Goal: Check status: Check status

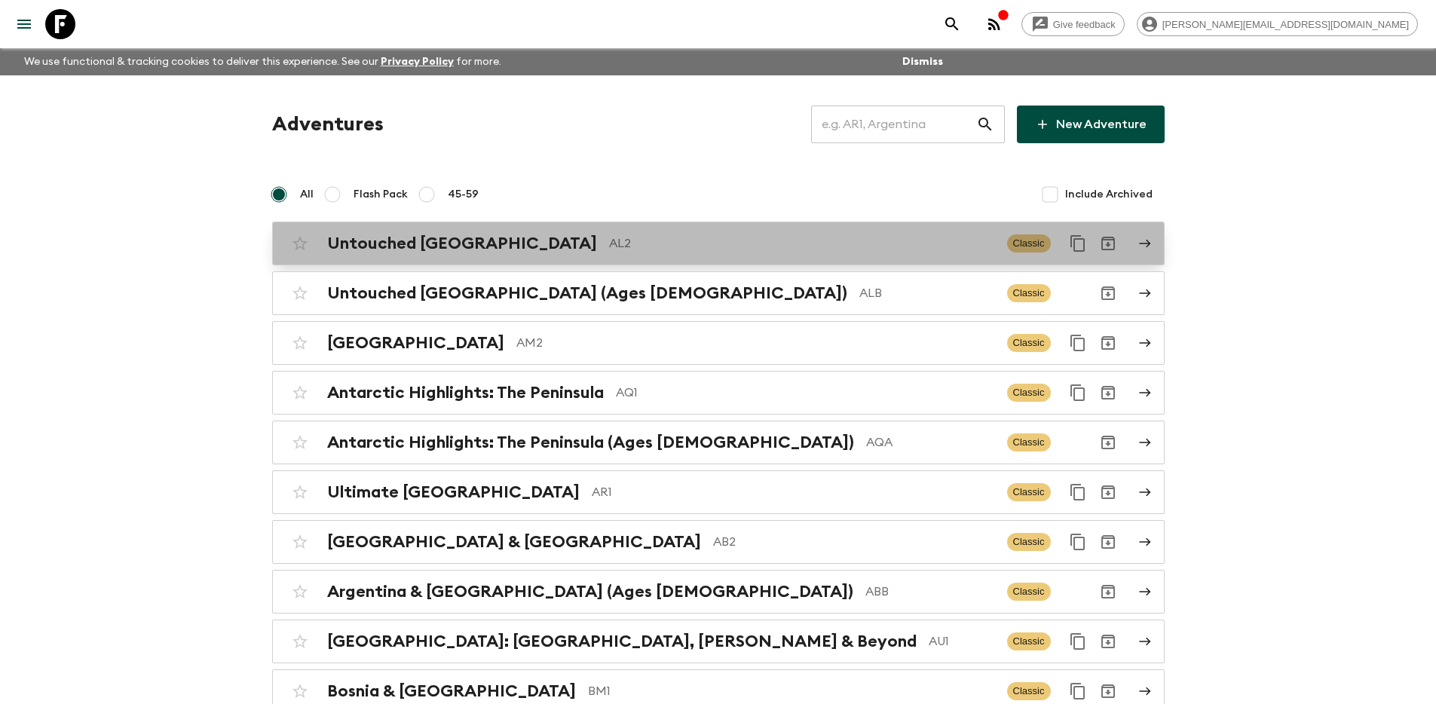
click at [732, 255] on div "Untouched Albania AL2 Classic" at bounding box center [689, 243] width 808 height 30
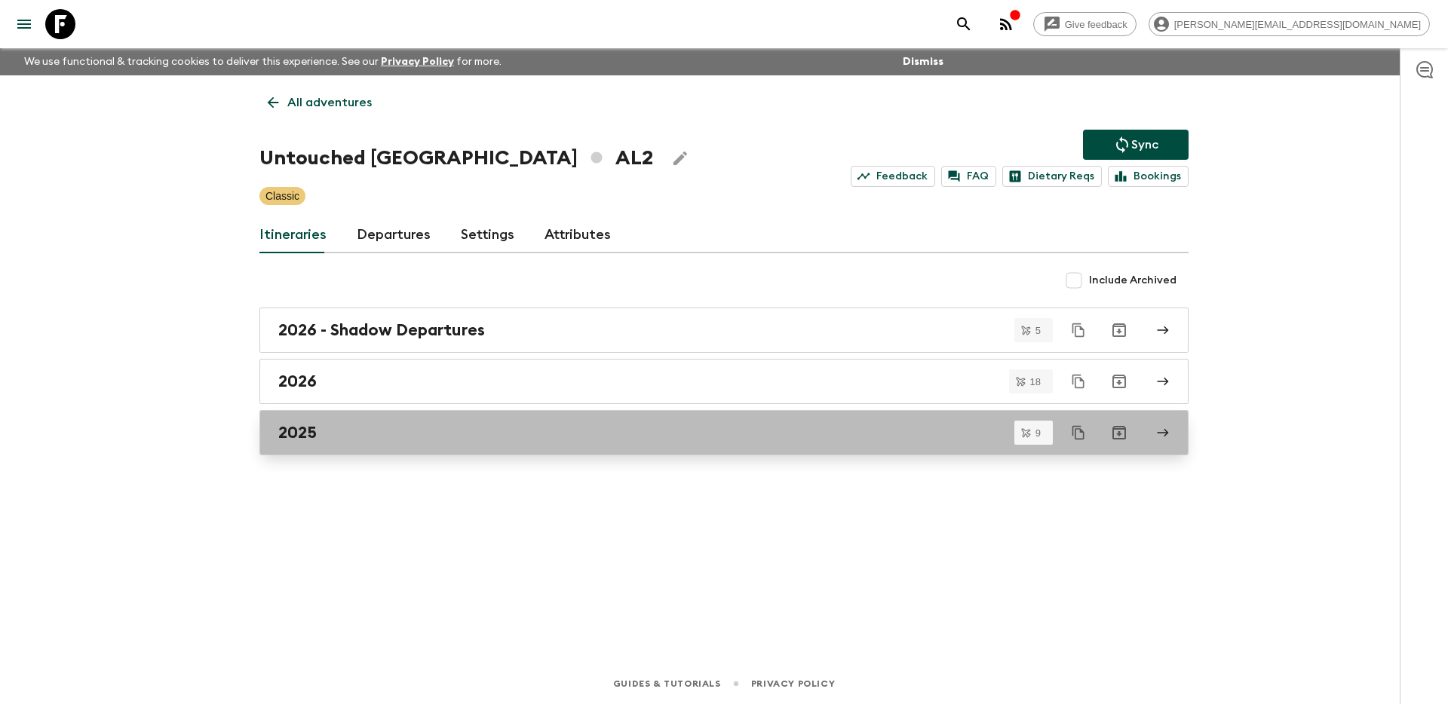
click at [533, 443] on link "2025" at bounding box center [723, 432] width 929 height 45
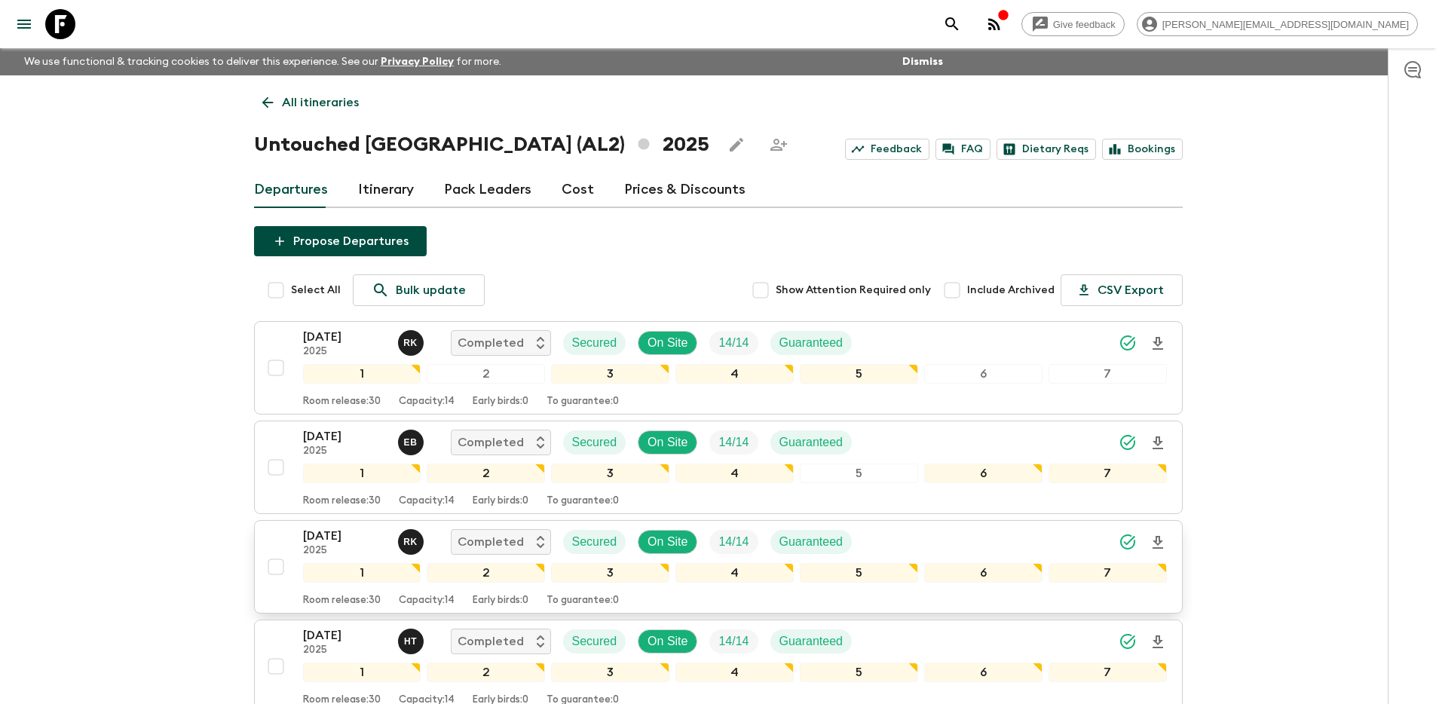
scroll to position [3, 0]
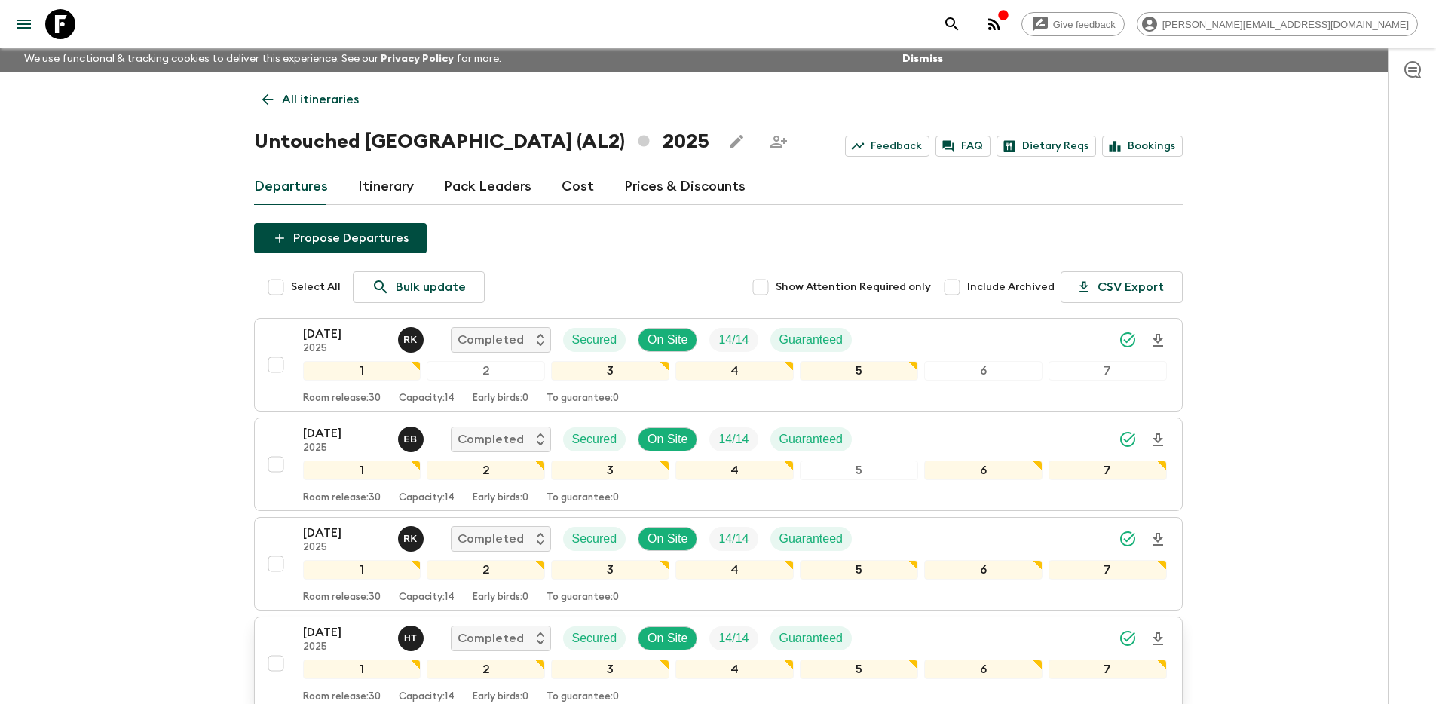
click at [271, 634] on div "[DATE] 2025 H T Completed Secured On Site 14 / 14 Guaranteed 1 2 3 4 5 6 7 Room…" at bounding box center [714, 664] width 906 height 80
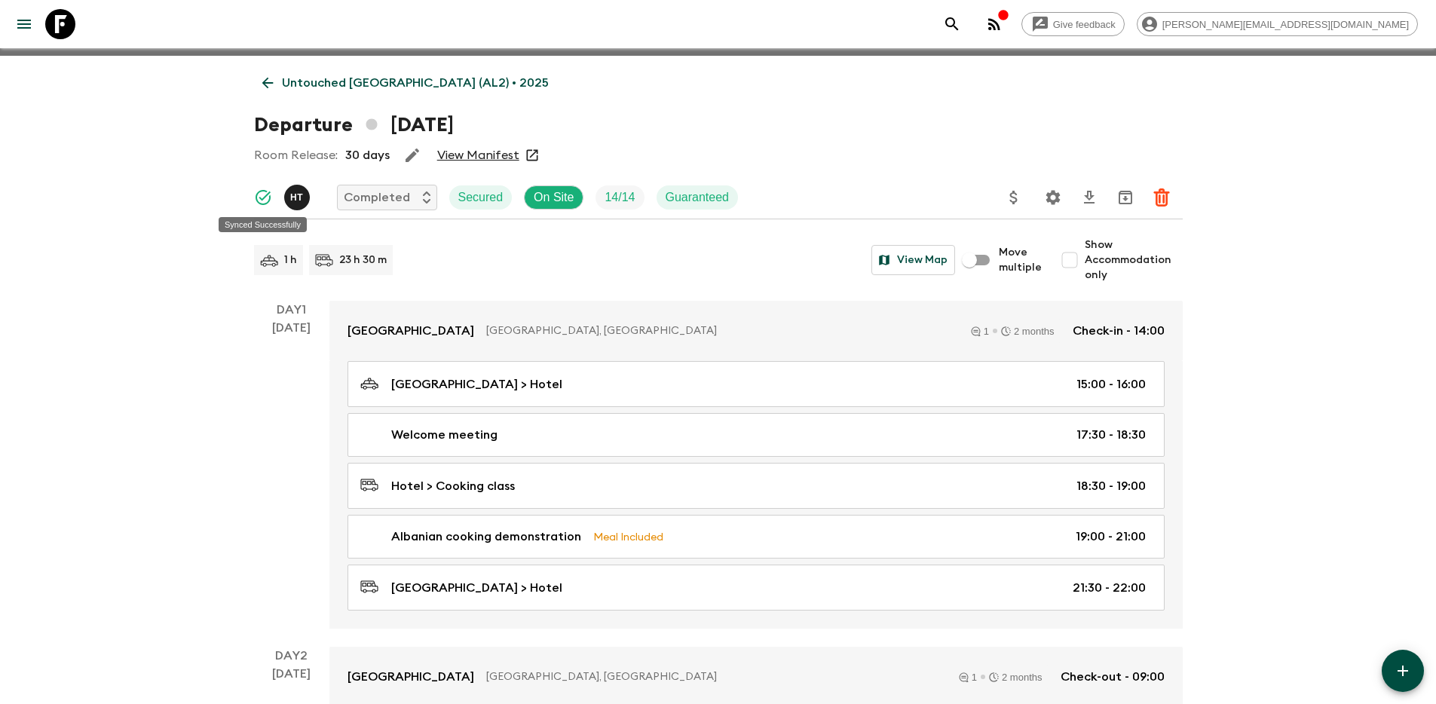
scroll to position [50, 0]
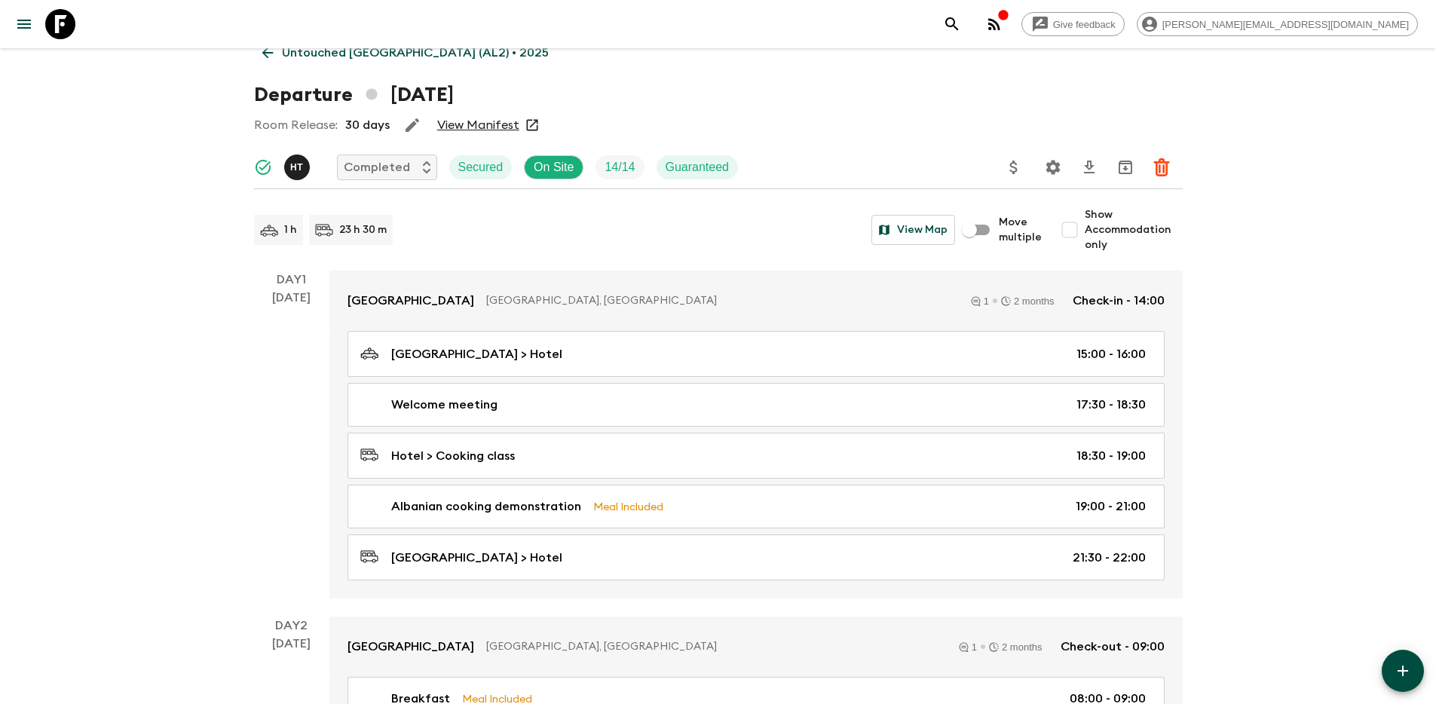
click at [488, 127] on link "View Manifest" at bounding box center [478, 125] width 82 height 15
